Goal: Information Seeking & Learning: Check status

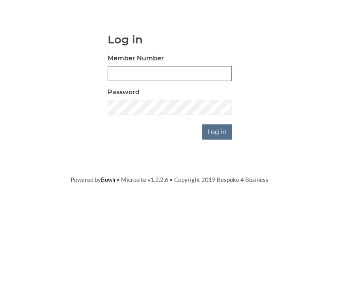
scroll to position [65, 0]
type input "0930"
click at [218, 189] on input "Log in" at bounding box center [217, 196] width 30 height 15
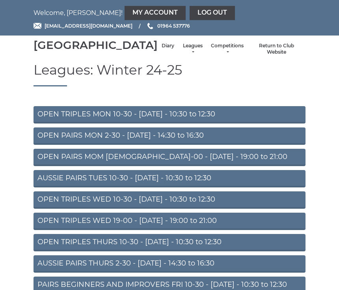
click at [162, 49] on link "Diary" at bounding box center [168, 46] width 13 height 7
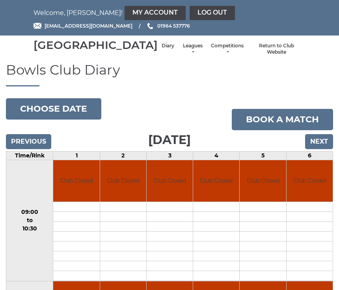
click at [24, 148] on input "Previous" at bounding box center [28, 141] width 45 height 15
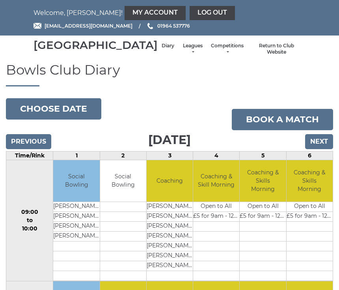
click at [35, 149] on input "Previous" at bounding box center [28, 141] width 45 height 15
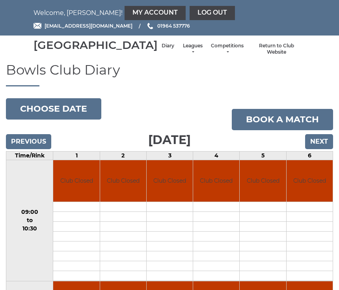
click at [33, 149] on input "Previous" at bounding box center [28, 141] width 45 height 15
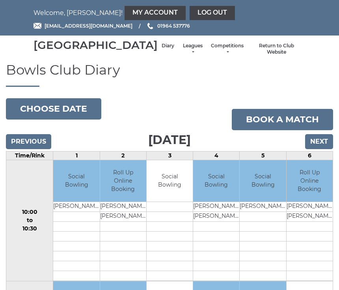
click at [36, 149] on input "Previous" at bounding box center [28, 141] width 45 height 15
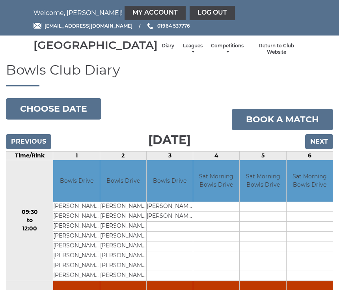
click at [31, 149] on input "Previous" at bounding box center [28, 141] width 45 height 15
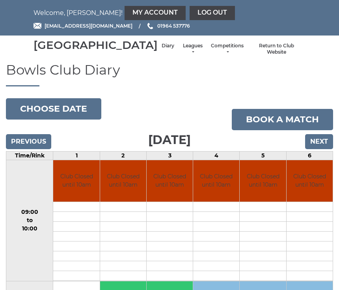
click at [31, 149] on input "Previous" at bounding box center [28, 141] width 45 height 15
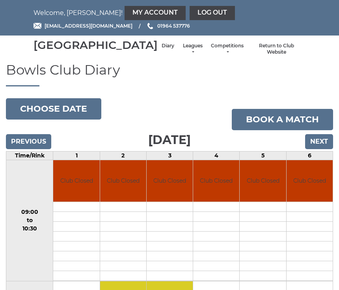
click at [32, 149] on input "Previous" at bounding box center [28, 141] width 45 height 15
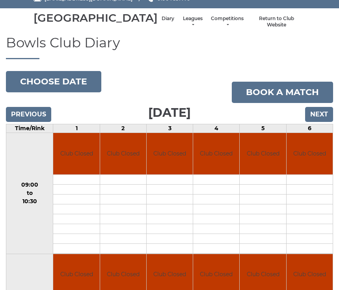
scroll to position [2, 0]
